Goal: Task Accomplishment & Management: Use online tool/utility

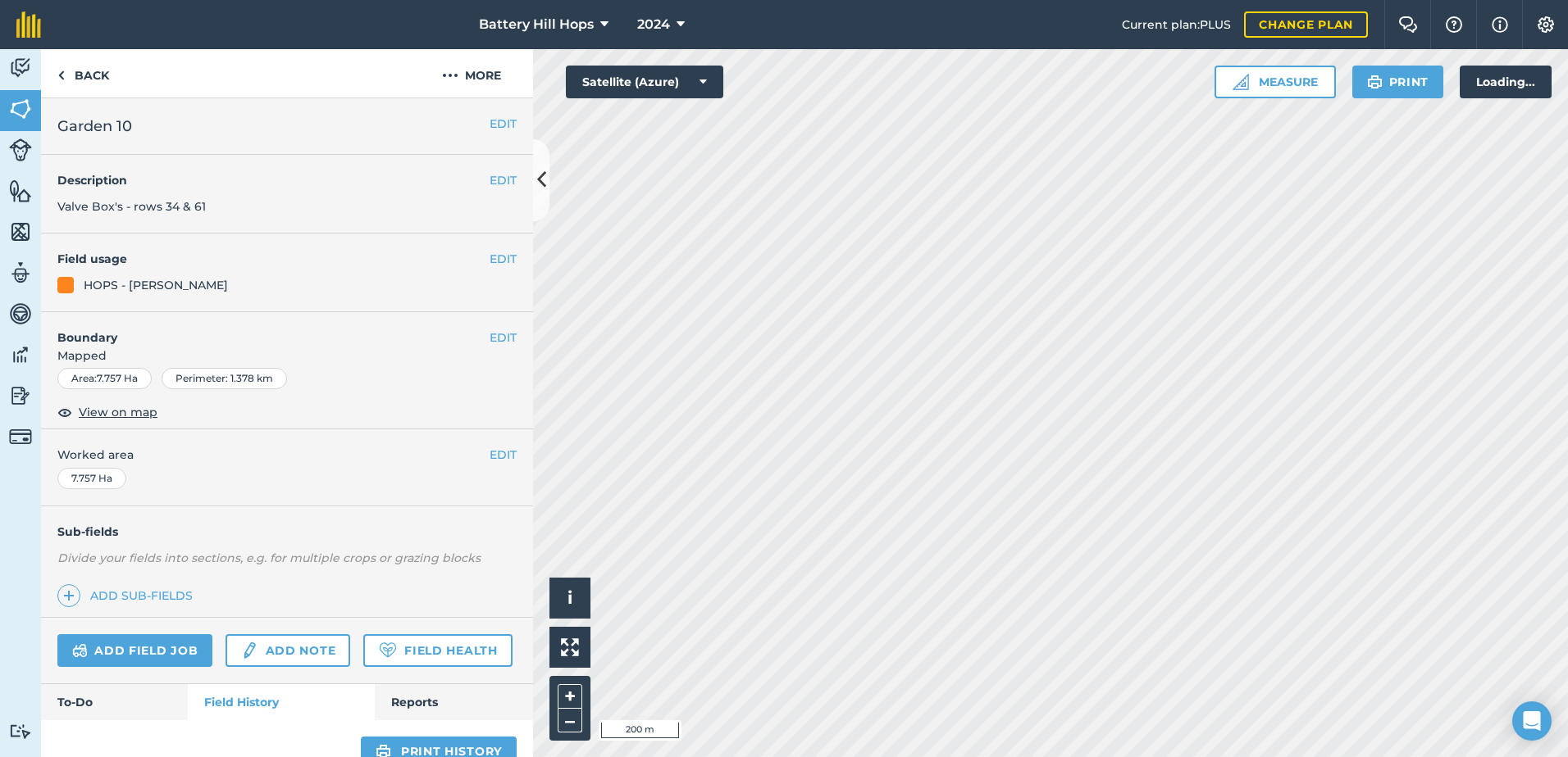
scroll to position [633, 0]
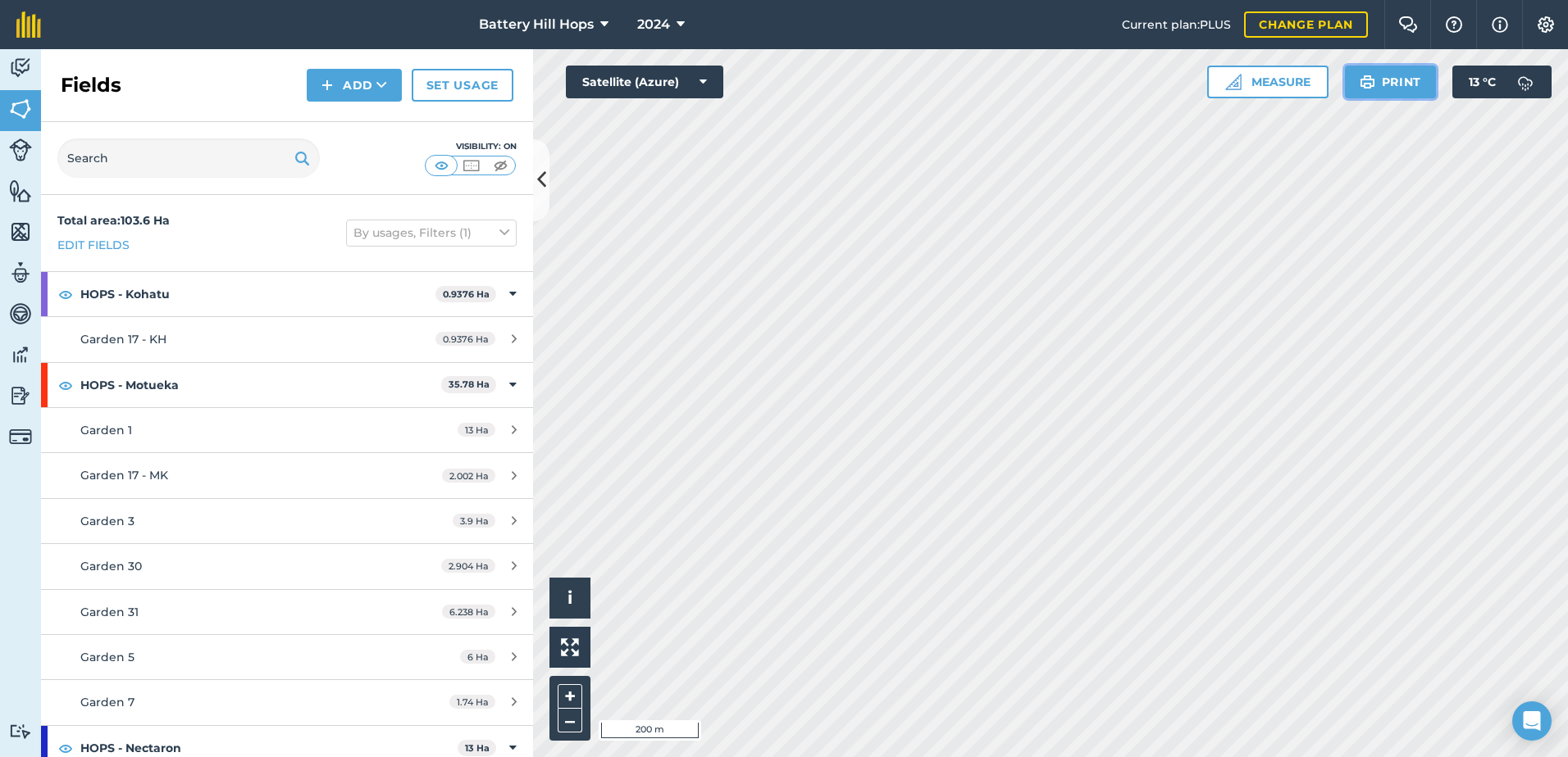
click at [1393, 82] on button "Print" at bounding box center [1391, 82] width 92 height 32
click at [1383, 79] on button "Print" at bounding box center [1391, 82] width 92 height 32
click at [1270, 79] on button "Measure" at bounding box center [1267, 82] width 121 height 32
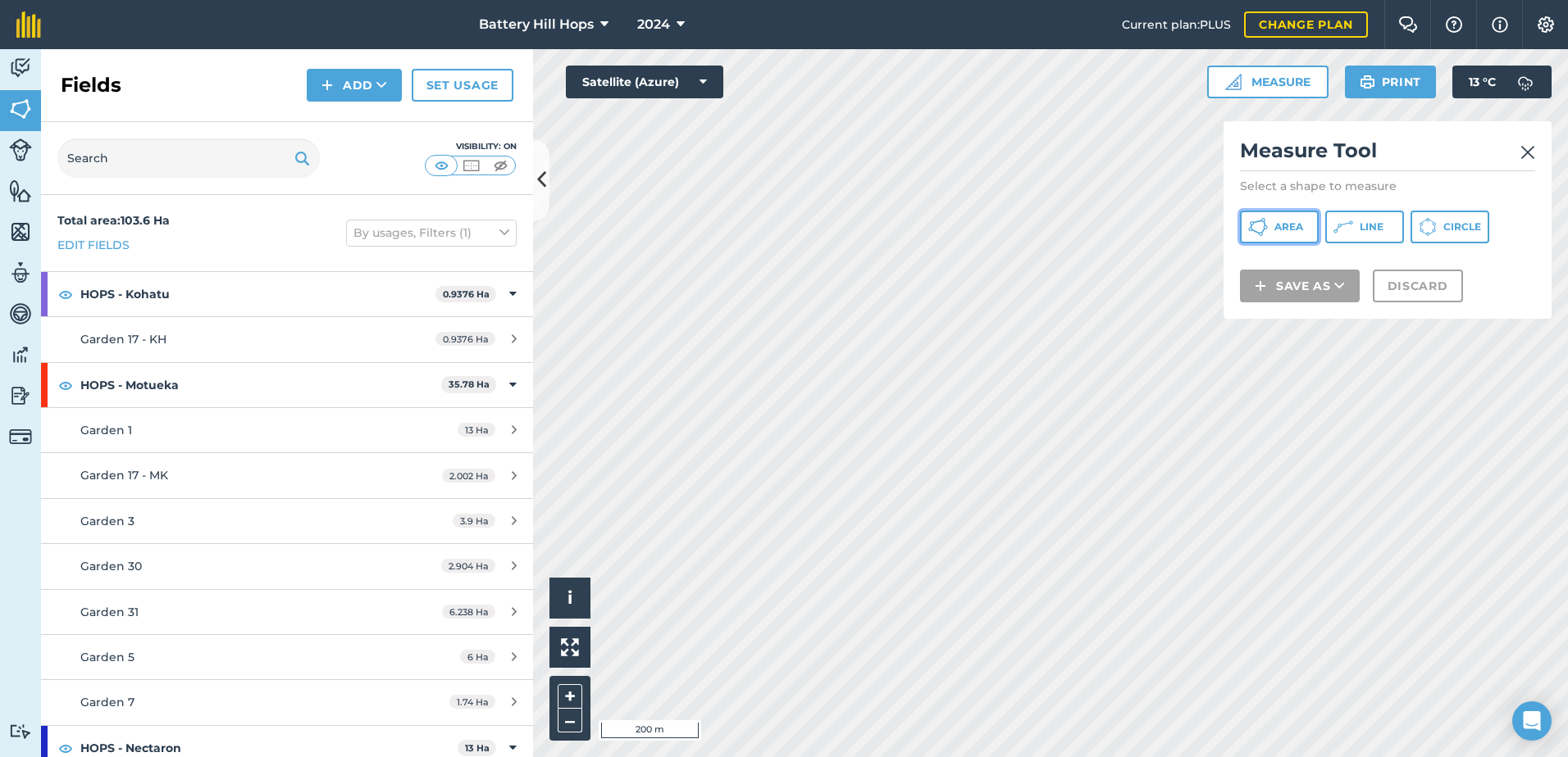
click at [1293, 226] on span "Area" at bounding box center [1289, 227] width 29 height 13
click at [1525, 149] on img at bounding box center [1527, 153] width 14 height 20
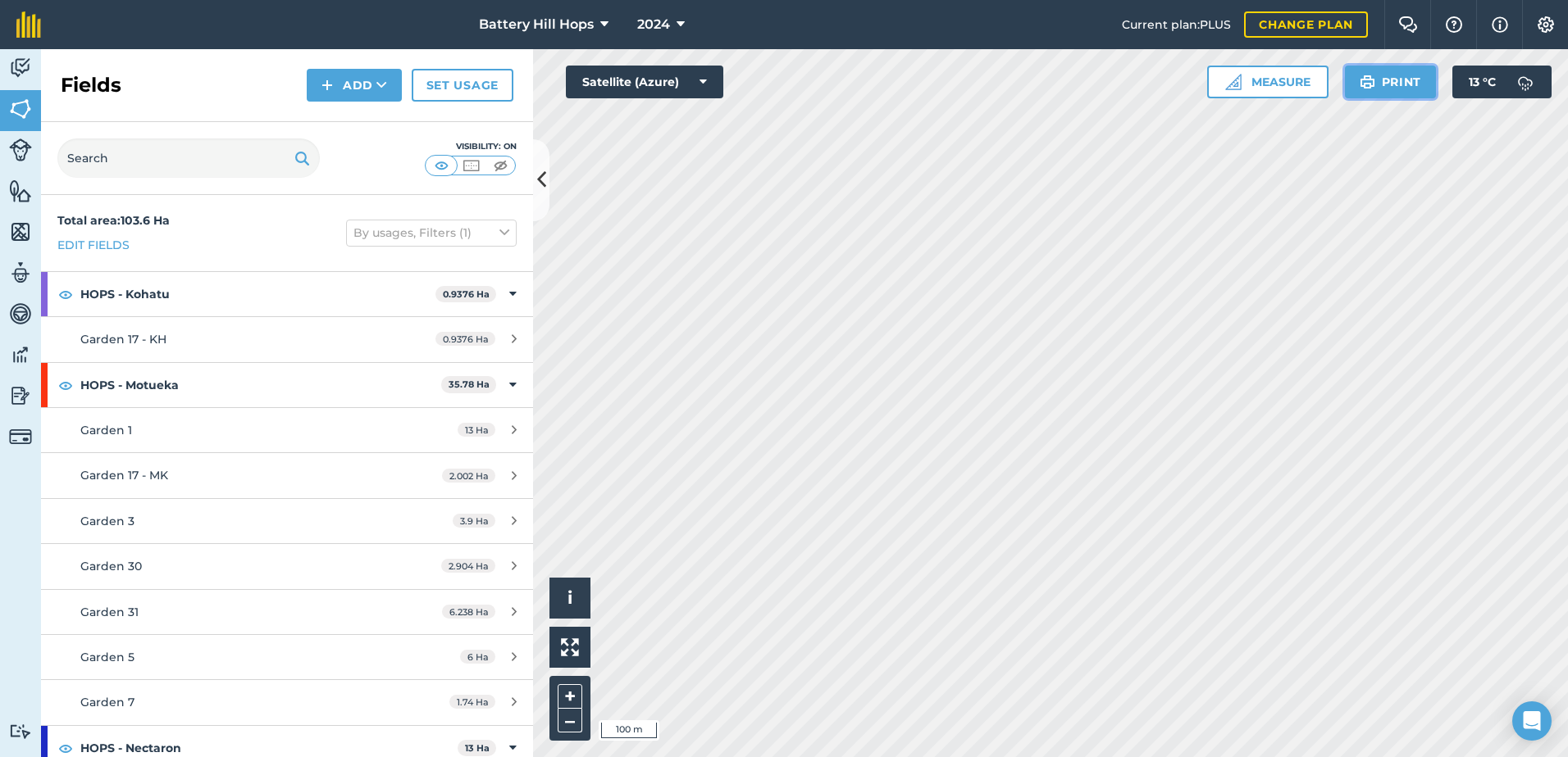
click at [1379, 84] on button "Print" at bounding box center [1391, 82] width 92 height 32
